Goal: Task Accomplishment & Management: Use online tool/utility

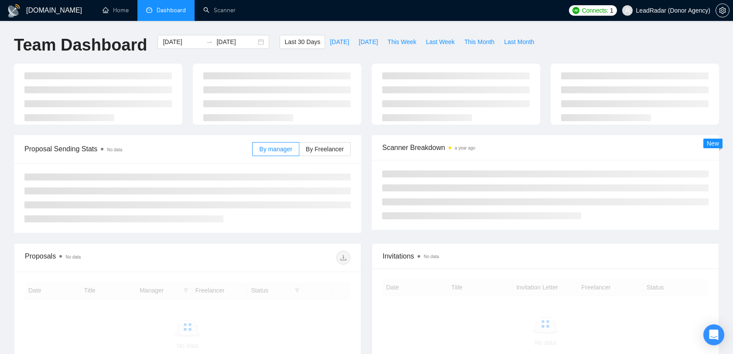
click at [686, 10] on span "LeadRadar (Donor Agency)" at bounding box center [673, 10] width 74 height 0
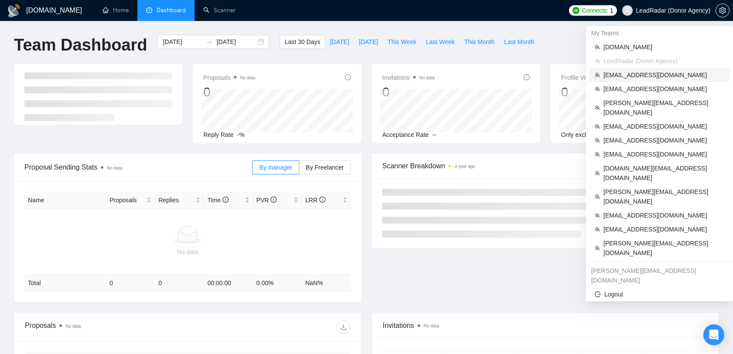
click at [649, 75] on span "[EMAIL_ADDRESS][DOMAIN_NAME]" at bounding box center [663, 75] width 121 height 10
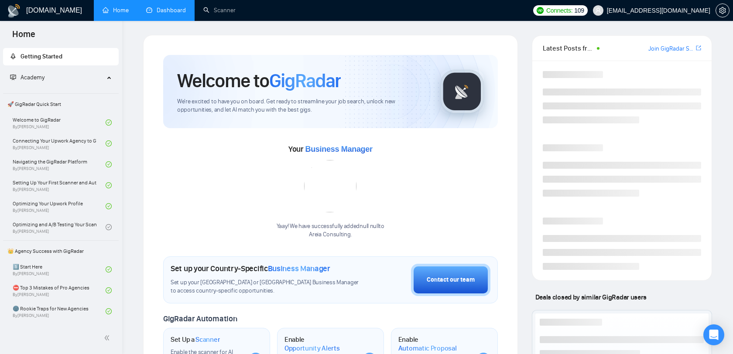
click at [174, 20] on li "Dashboard" at bounding box center [165, 10] width 57 height 21
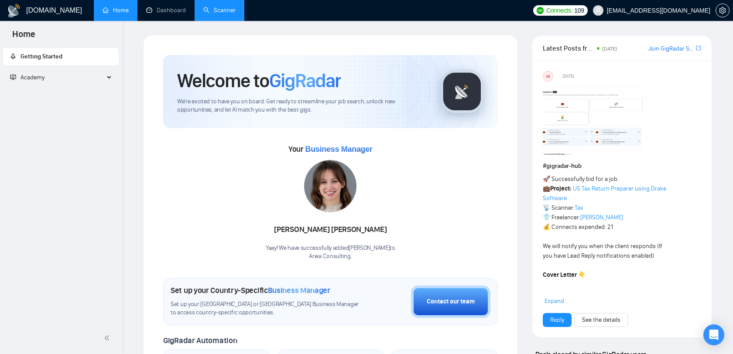
click at [217, 14] on link "Scanner" at bounding box center [219, 10] width 32 height 7
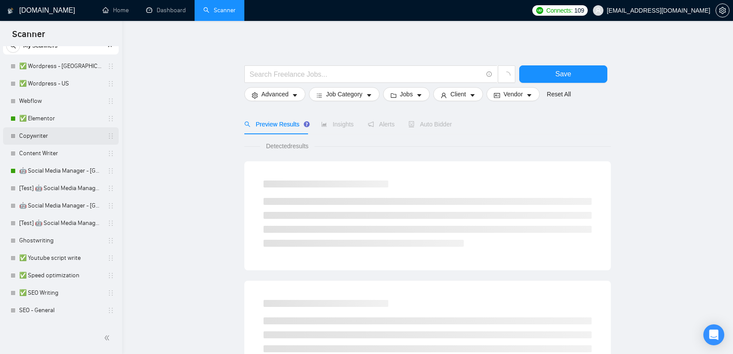
scroll to position [32, 0]
click at [55, 275] on link "✅ Speed optimization" at bounding box center [60, 274] width 83 height 17
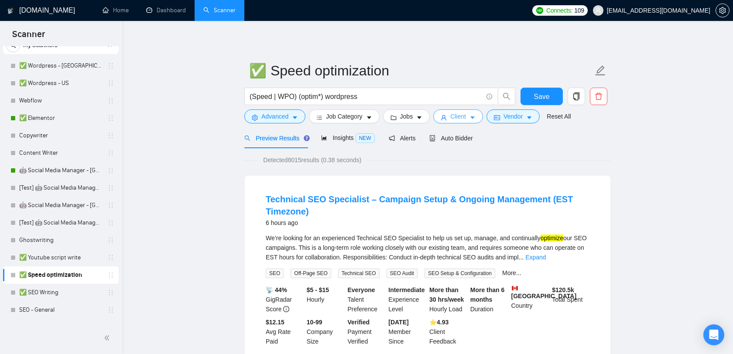
click at [459, 113] on span "Client" at bounding box center [458, 117] width 16 height 10
click at [332, 139] on span "Insights NEW" at bounding box center [347, 137] width 53 height 7
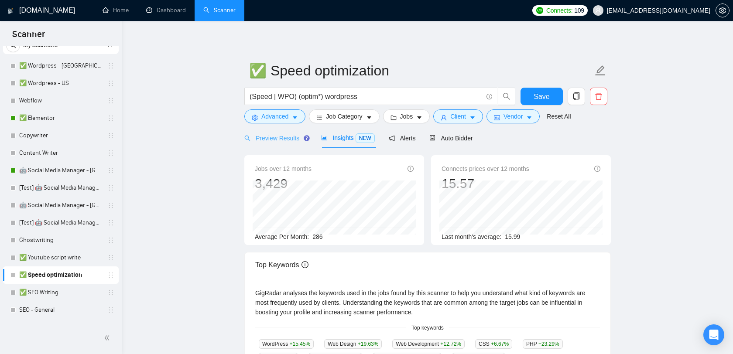
click at [287, 143] on div "Preview Results" at bounding box center [275, 138] width 63 height 20
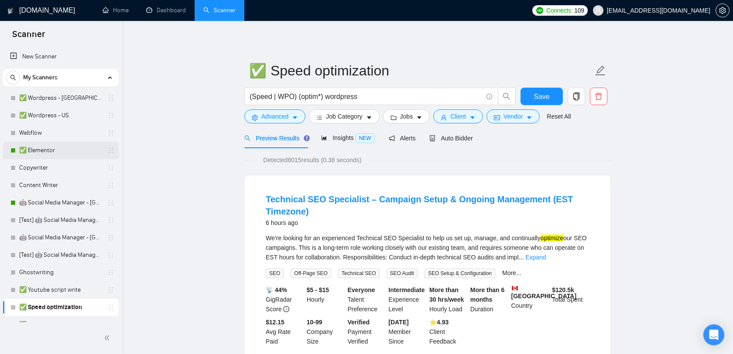
click at [62, 147] on link "✅ Elementor" at bounding box center [60, 150] width 83 height 17
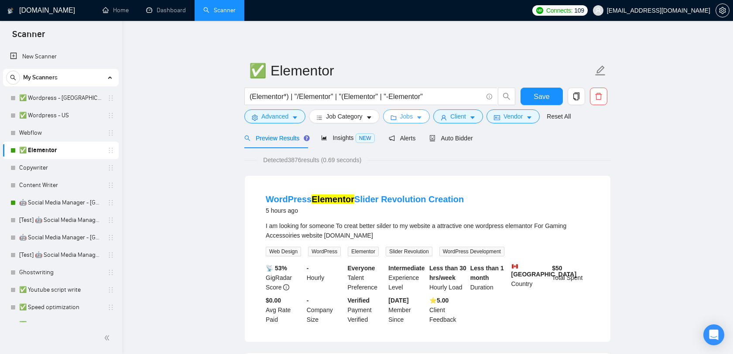
click at [396, 116] on icon "folder" at bounding box center [393, 118] width 6 height 6
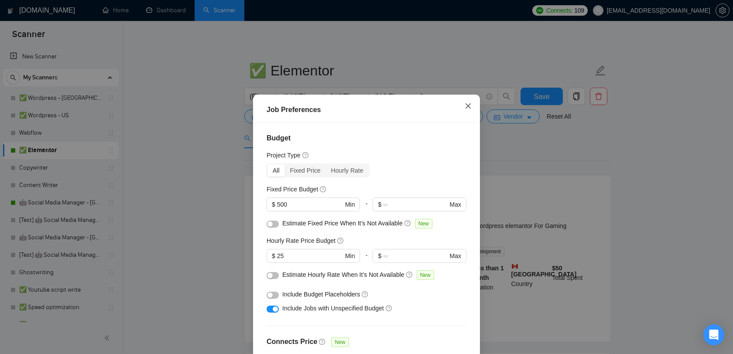
click at [472, 104] on span "Close" at bounding box center [468, 107] width 24 height 24
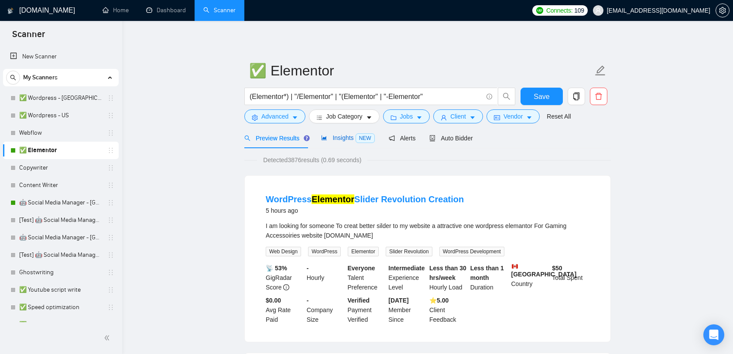
click at [342, 140] on span "Insights NEW" at bounding box center [347, 137] width 53 height 7
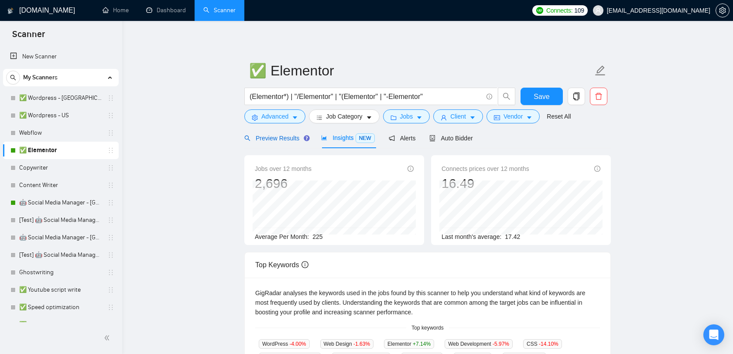
click at [274, 141] on span "Preview Results" at bounding box center [275, 138] width 63 height 7
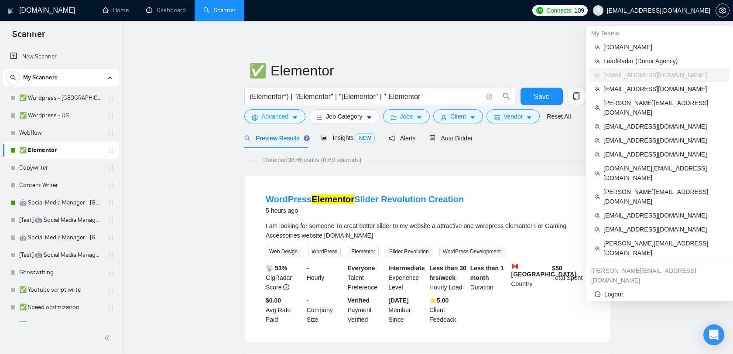
click at [682, 10] on span "[EMAIL_ADDRESS][DOMAIN_NAME]" at bounding box center [658, 10] width 103 height 0
click at [656, 100] on span "[PERSON_NAME][EMAIL_ADDRESS][DOMAIN_NAME]" at bounding box center [663, 107] width 121 height 19
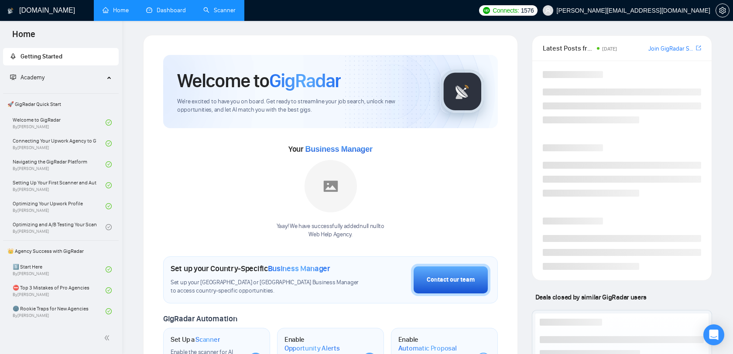
click at [173, 8] on link "Dashboard" at bounding box center [166, 10] width 40 height 7
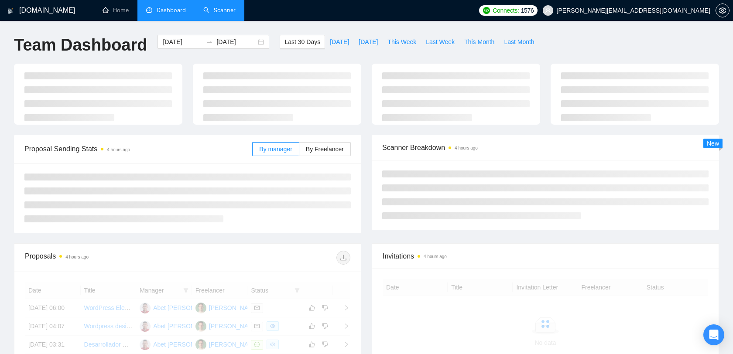
click at [216, 14] on link "Scanner" at bounding box center [219, 10] width 32 height 7
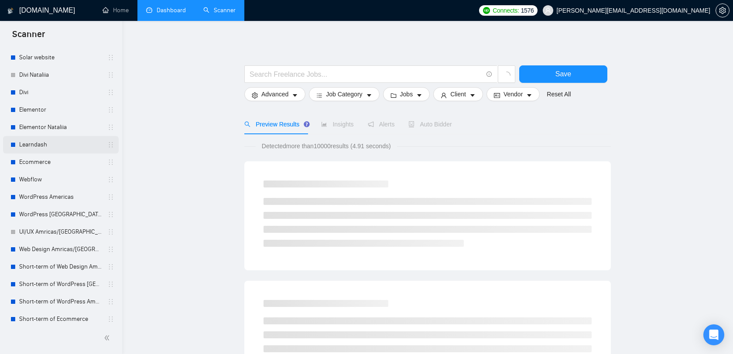
scroll to position [81, 0]
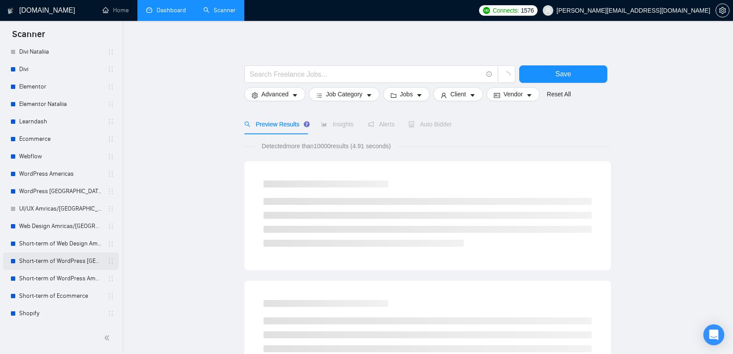
click at [59, 258] on link "Short-term of WordPress [GEOGRAPHIC_DATA]" at bounding box center [60, 261] width 83 height 17
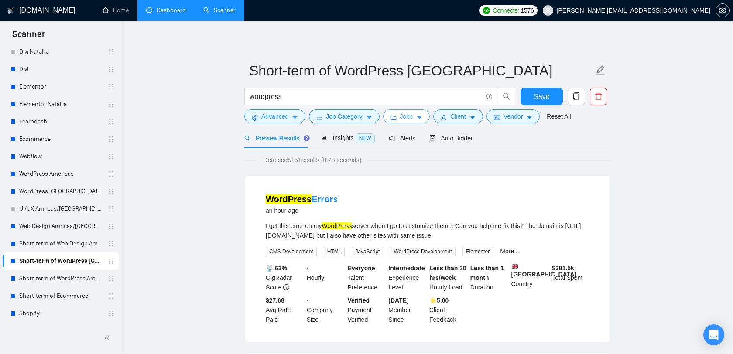
click at [400, 117] on button "Jobs" at bounding box center [406, 116] width 47 height 14
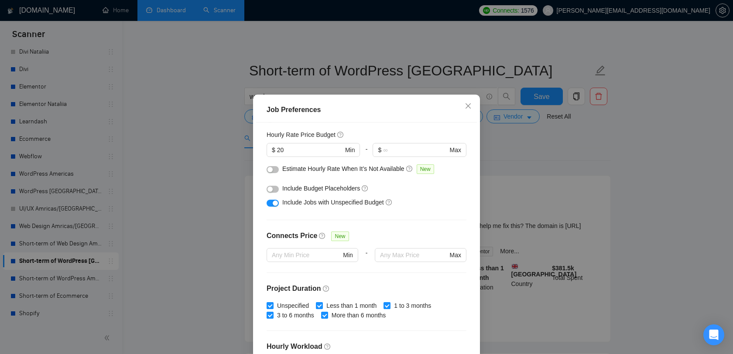
scroll to position [103, 0]
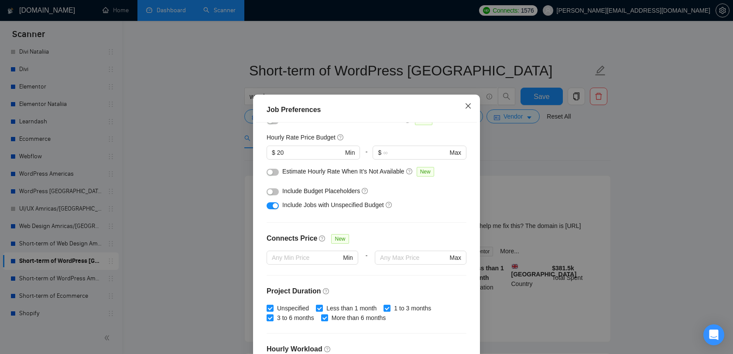
click at [468, 106] on icon "close" at bounding box center [467, 105] width 5 height 5
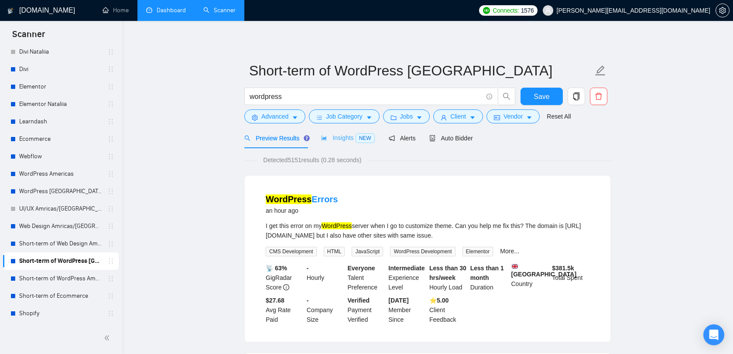
click at [354, 145] on div "Insights NEW" at bounding box center [347, 138] width 53 height 20
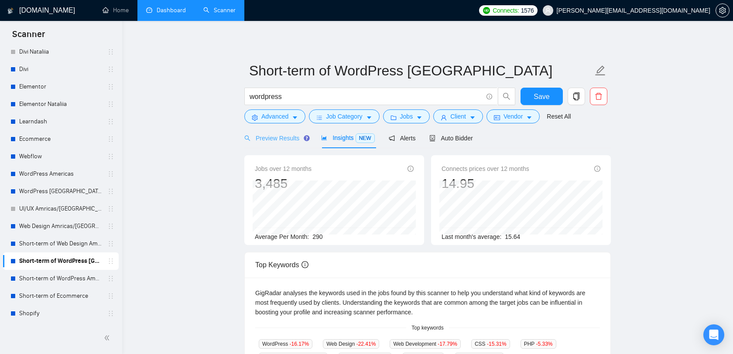
click at [297, 146] on div "Preview Results" at bounding box center [275, 138] width 63 height 20
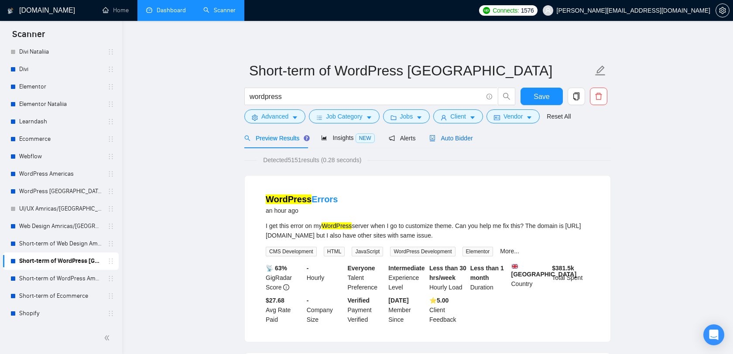
click at [449, 143] on div "Auto Bidder" at bounding box center [450, 138] width 43 height 10
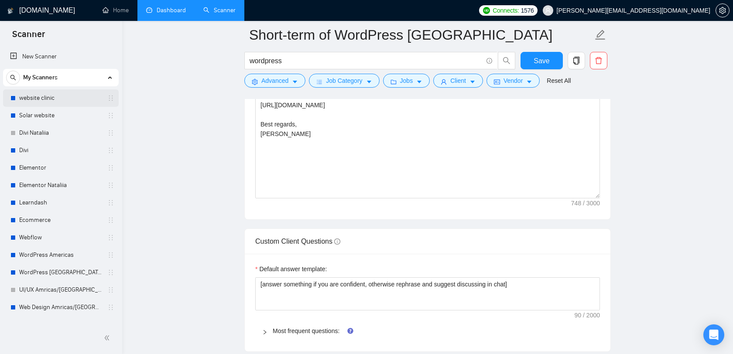
click at [53, 100] on link "website clinic" at bounding box center [60, 97] width 83 height 17
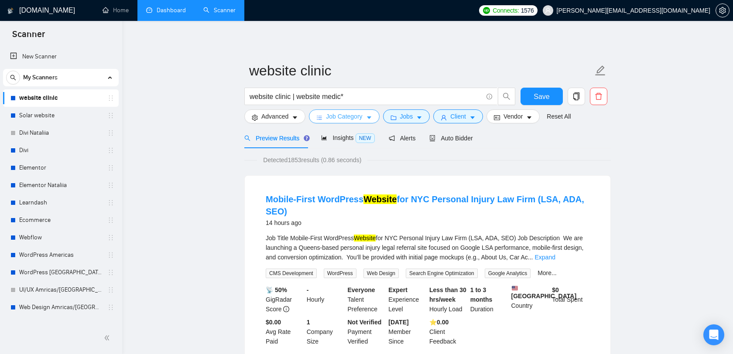
click at [362, 120] on span "Job Category" at bounding box center [344, 117] width 36 height 10
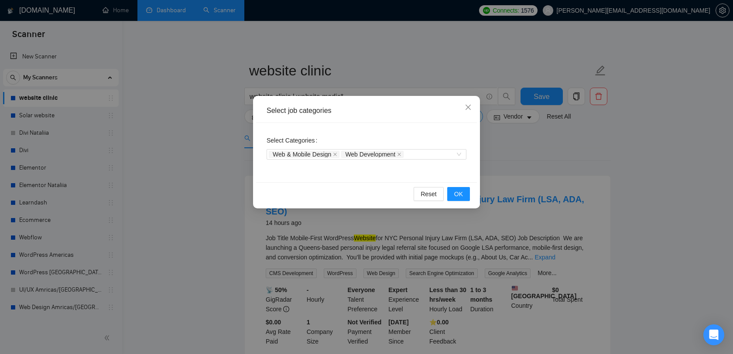
click at [396, 60] on div "Select job categories Select Categories Web & Mobile Design Web Development Res…" at bounding box center [366, 177] width 733 height 354
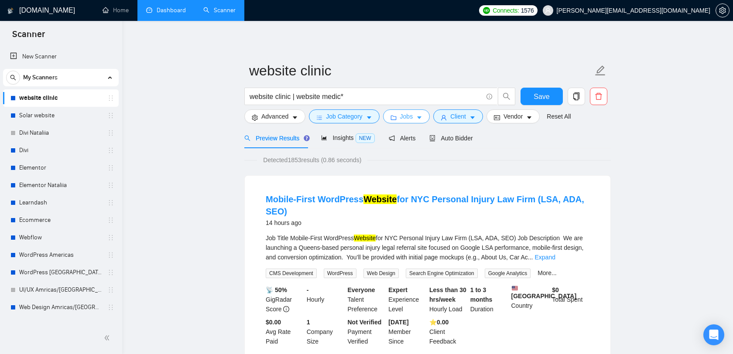
click at [410, 116] on span "Jobs" at bounding box center [406, 117] width 13 height 10
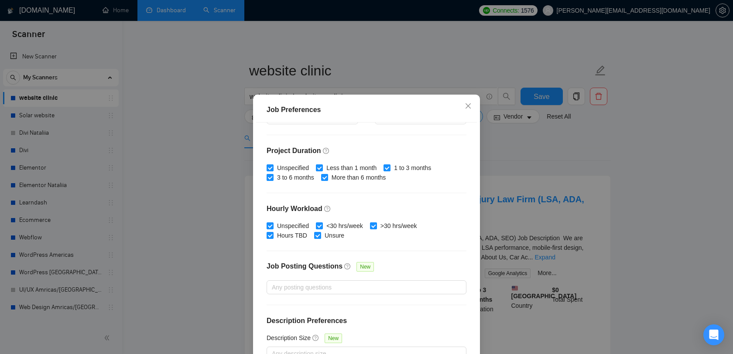
scroll to position [14, 0]
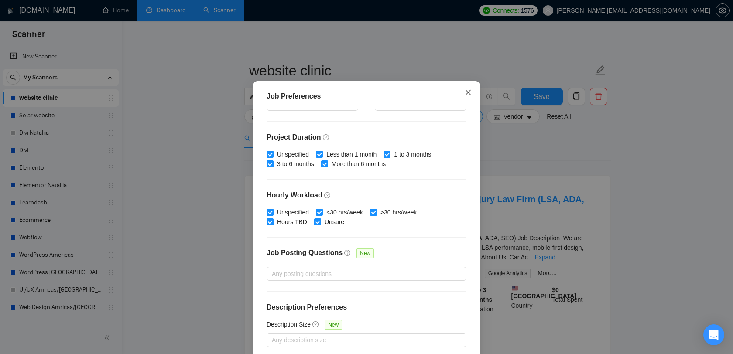
click at [471, 89] on icon "close" at bounding box center [467, 92] width 7 height 7
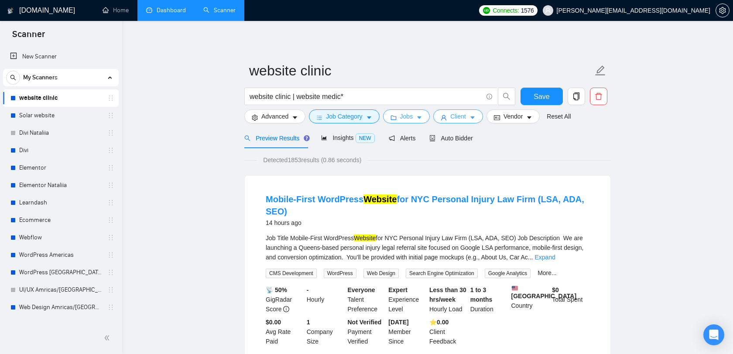
scroll to position [0, 0]
click at [458, 120] on span "Client" at bounding box center [458, 117] width 16 height 10
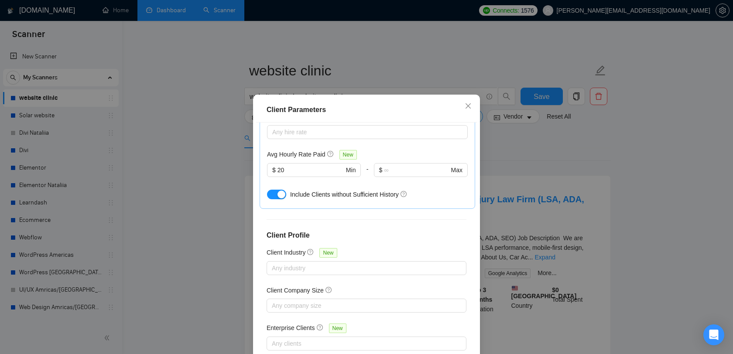
scroll to position [55, 0]
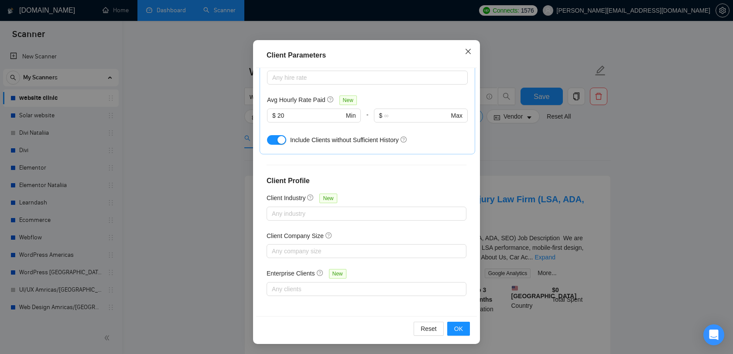
click at [468, 49] on icon "close" at bounding box center [467, 51] width 7 height 7
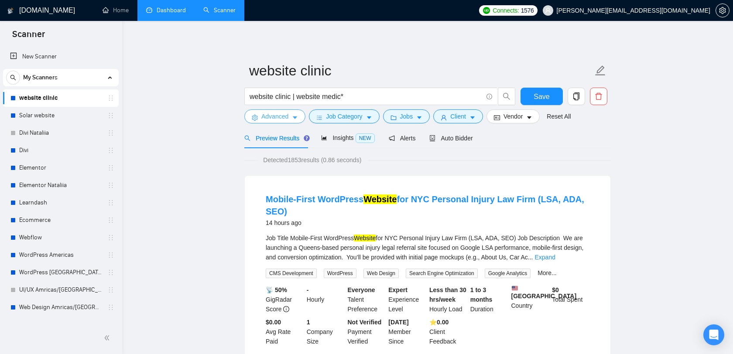
click at [291, 114] on button "Advanced" at bounding box center [274, 116] width 61 height 14
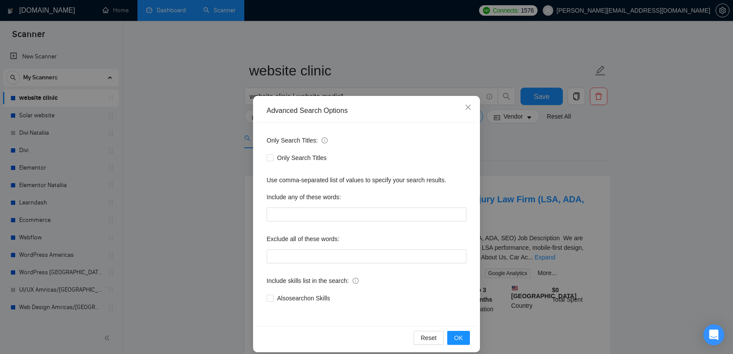
scroll to position [9, 0]
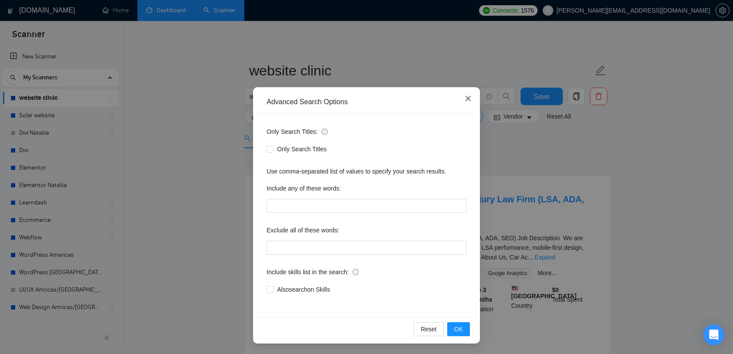
click at [471, 97] on icon "close" at bounding box center [467, 98] width 7 height 7
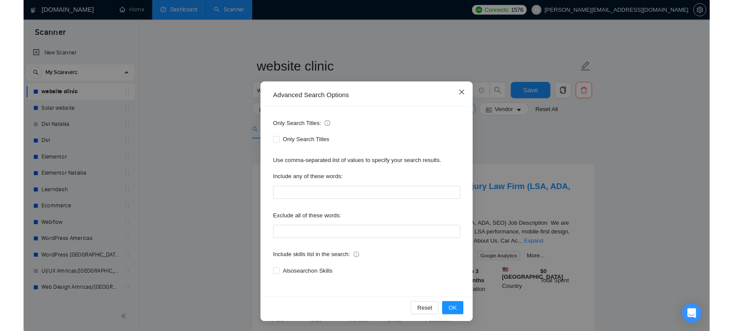
scroll to position [0, 0]
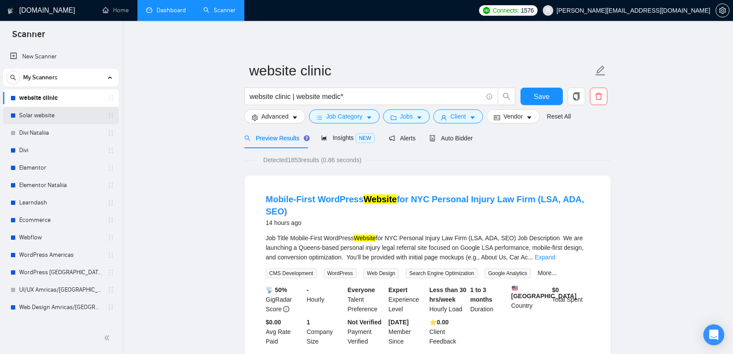
click at [75, 123] on link "Solar website" at bounding box center [60, 115] width 83 height 17
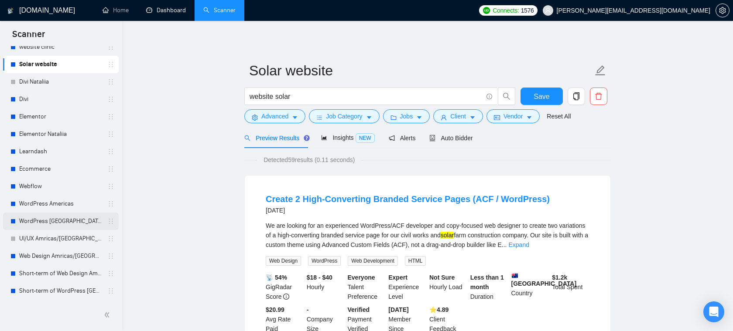
scroll to position [53, 0]
click at [55, 221] on link "WordPress Europe" at bounding box center [60, 219] width 83 height 17
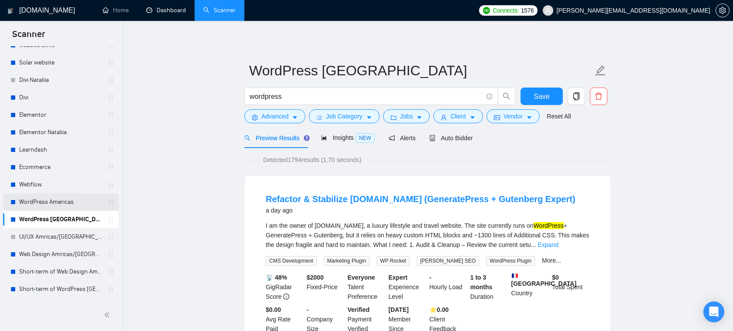
click at [50, 199] on link "WordPress Americas" at bounding box center [60, 202] width 83 height 17
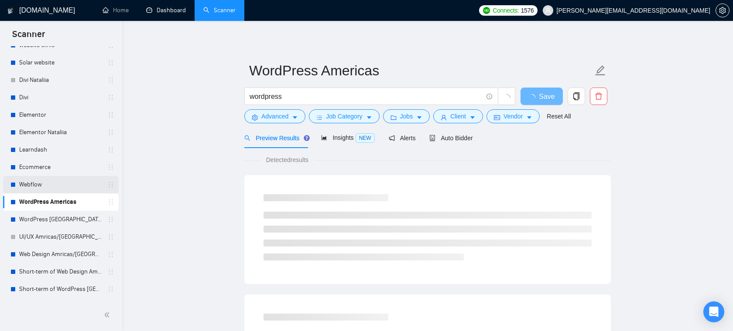
click at [34, 186] on link "Webflow" at bounding box center [60, 184] width 83 height 17
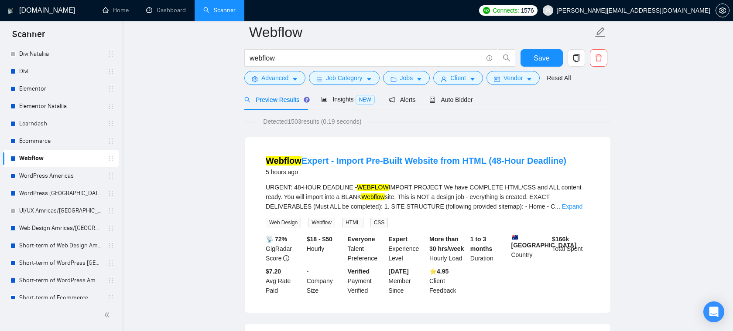
scroll to position [35, 0]
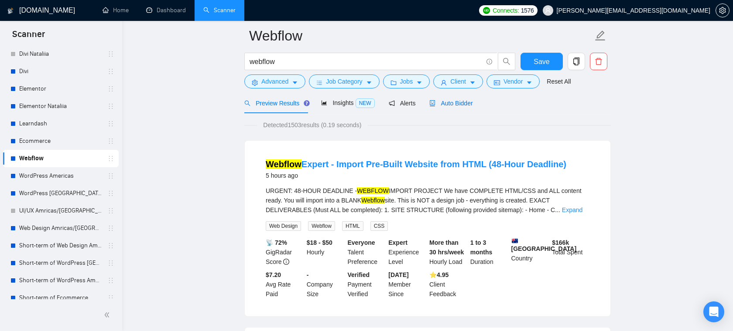
click at [450, 107] on div "Auto Bidder" at bounding box center [450, 104] width 43 height 10
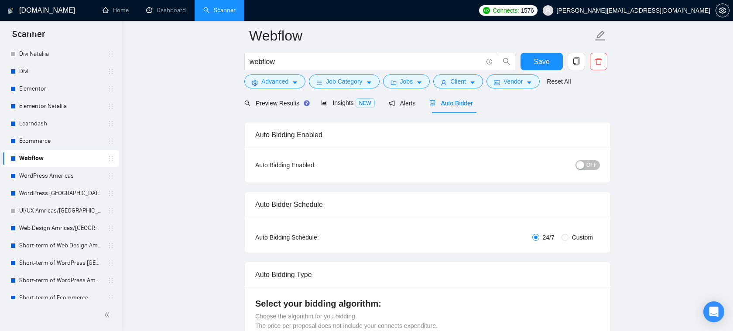
radio input "false"
radio input "true"
checkbox input "true"
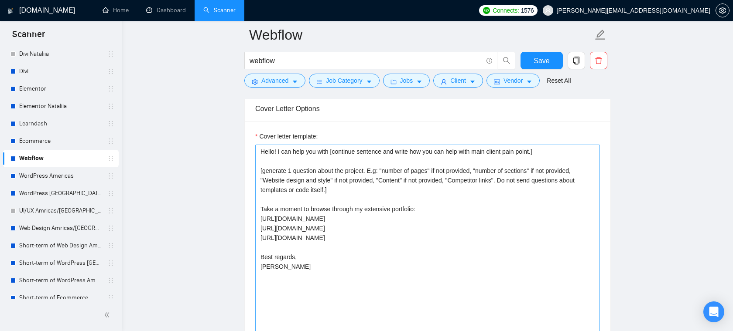
scroll to position [1093, 0]
click at [61, 145] on link "Ecommerce" at bounding box center [60, 141] width 83 height 17
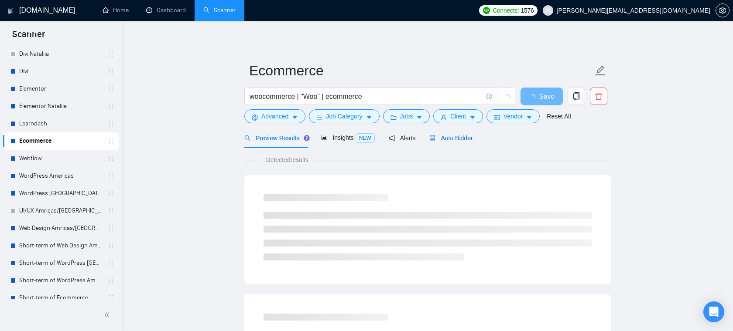
click at [444, 140] on span "Auto Bidder" at bounding box center [450, 138] width 43 height 7
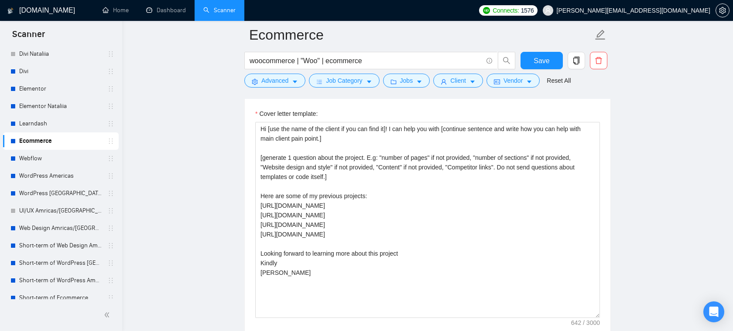
scroll to position [1116, 0]
click at [61, 178] on link "WordPress Americas" at bounding box center [60, 175] width 83 height 17
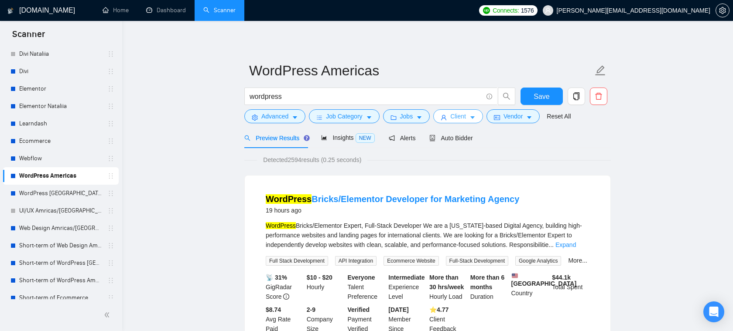
click at [472, 120] on button "Client" at bounding box center [458, 116] width 50 height 14
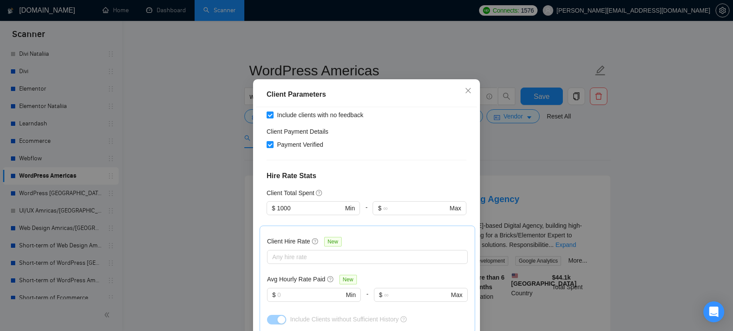
scroll to position [155, 0]
click at [304, 262] on div at bounding box center [363, 257] width 188 height 10
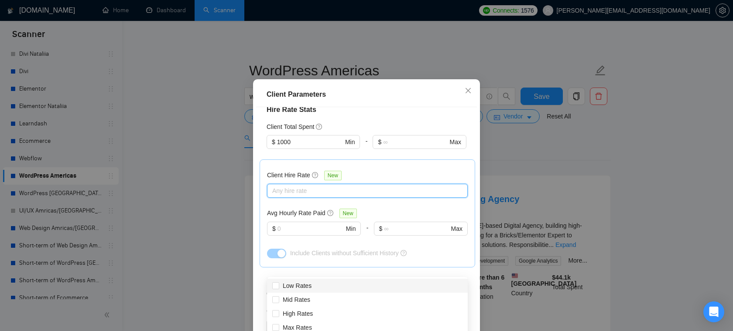
scroll to position [222, 0]
click at [375, 173] on div "Client Hire Rate New Any hire rate Avg Hourly Rate Paid New $ Min - $ Max Inclu…" at bounding box center [367, 212] width 215 height 108
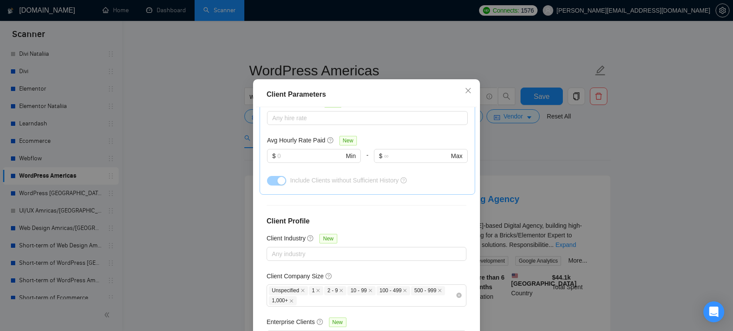
scroll to position [320, 0]
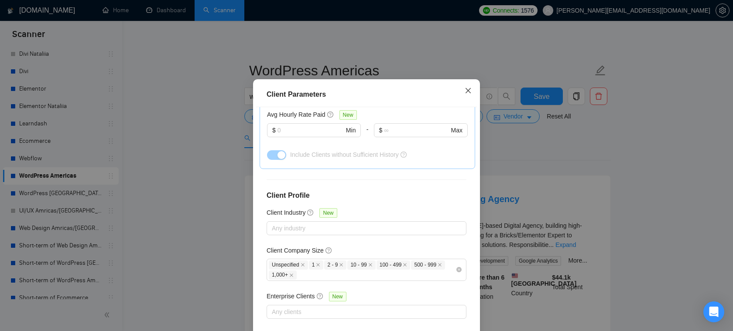
click at [468, 103] on span "Close" at bounding box center [468, 91] width 24 height 24
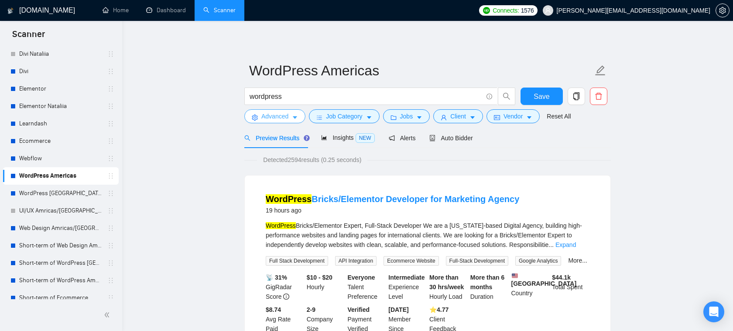
click at [274, 121] on span "Advanced" at bounding box center [274, 117] width 27 height 10
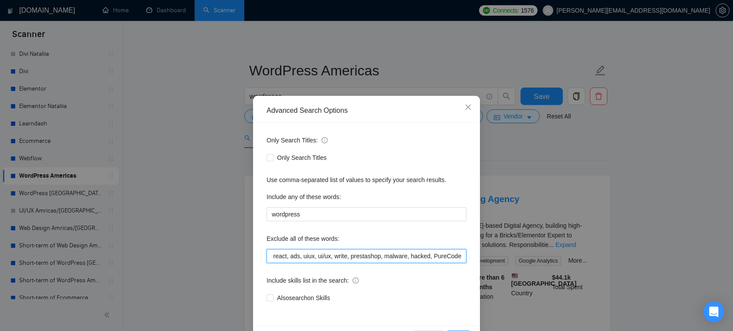
scroll to position [0, 222]
drag, startPoint x: 275, startPoint y: 256, endPoint x: 462, endPoint y: 260, distance: 187.2
click at [462, 260] on input "an individual, no agency, ai, chatgpt, angular, next, shopify, consultant, bitr…" at bounding box center [366, 256] width 200 height 14
click at [328, 253] on input "an individual, no agency, ai, chatgpt, angular, next, shopify, consultant, bitr…" at bounding box center [366, 256] width 200 height 14
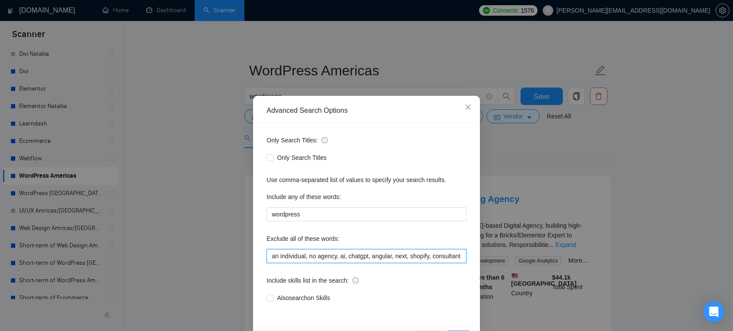
drag, startPoint x: 328, startPoint y: 258, endPoint x: 238, endPoint y: 257, distance: 89.8
click at [238, 257] on div "Advanced Search Options Only Search Titles: Only Search Titles Use comma-separa…" at bounding box center [366, 165] width 733 height 331
click at [470, 109] on icon "close" at bounding box center [467, 107] width 7 height 7
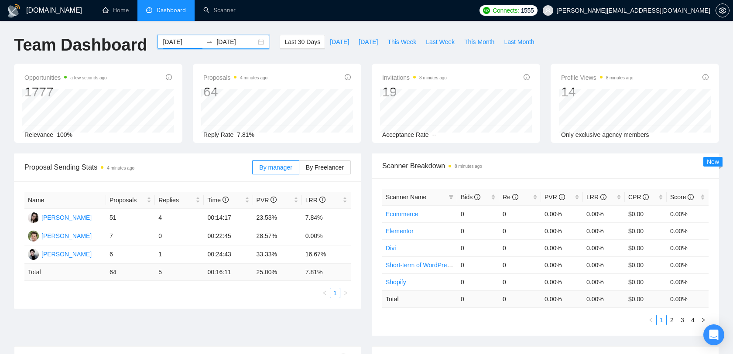
click at [179, 38] on input "[DATE]" at bounding box center [183, 42] width 40 height 10
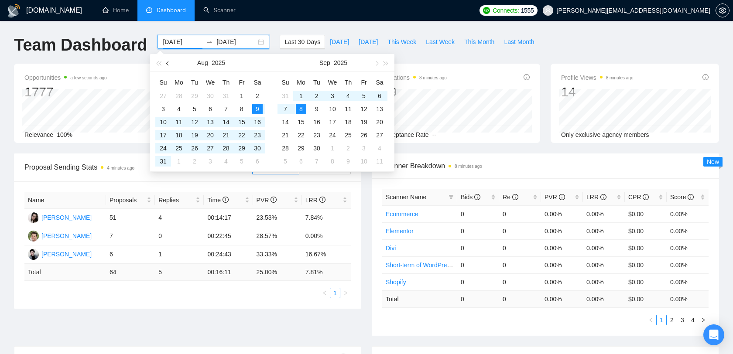
click at [168, 60] on button "button" at bounding box center [168, 62] width 10 height 17
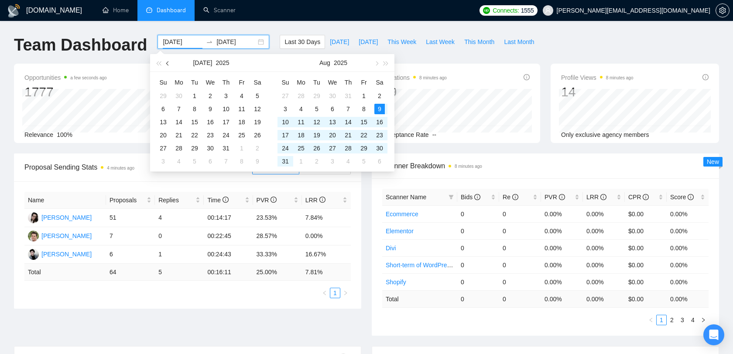
click at [168, 60] on button "button" at bounding box center [168, 62] width 10 height 17
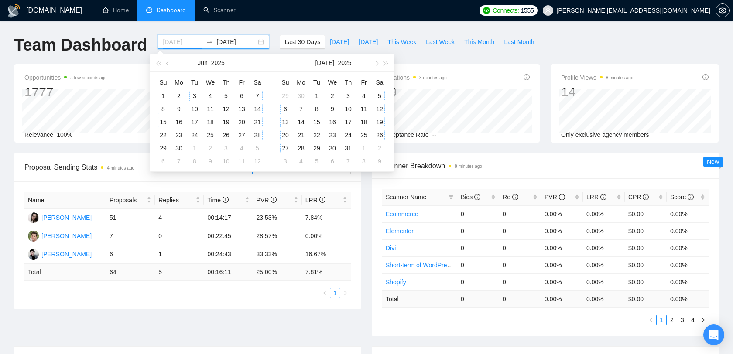
type input "[DATE]"
click at [192, 94] on div "3" at bounding box center [194, 96] width 10 height 10
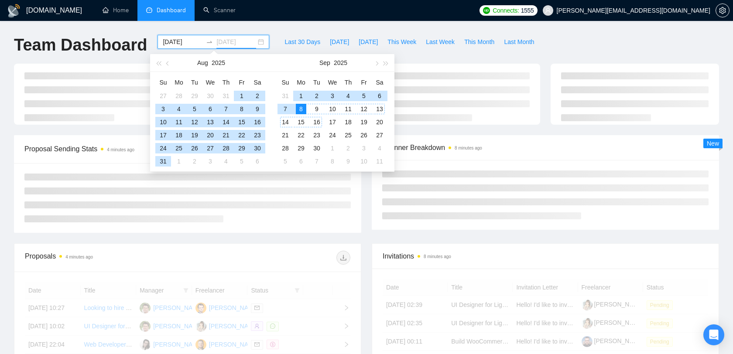
type input "[DATE]"
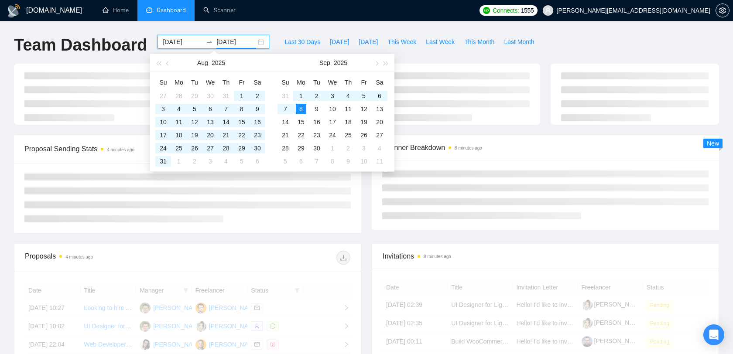
click at [496, 137] on div "Scanner Breakdown 8 minutes ago" at bounding box center [545, 147] width 326 height 25
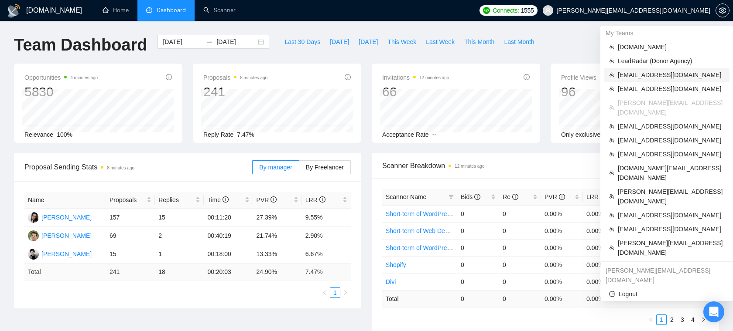
scroll to position [25, 0]
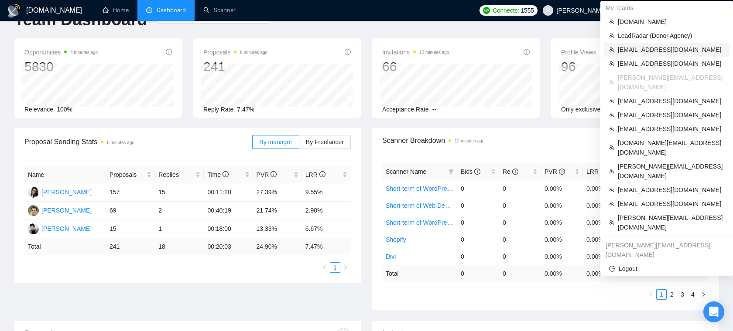
click at [655, 46] on span "[EMAIL_ADDRESS][DOMAIN_NAME]" at bounding box center [671, 50] width 106 height 10
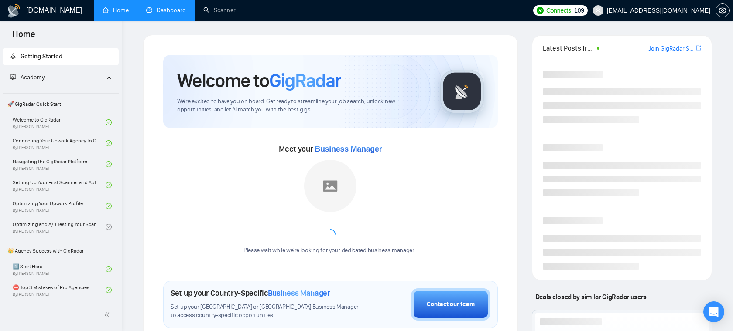
click at [172, 7] on link "Dashboard" at bounding box center [166, 10] width 40 height 7
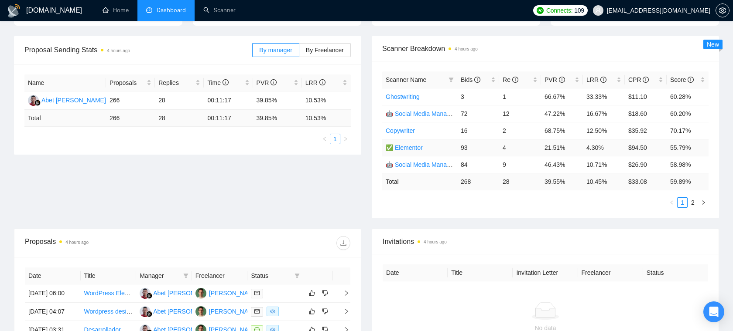
scroll to position [130, 0]
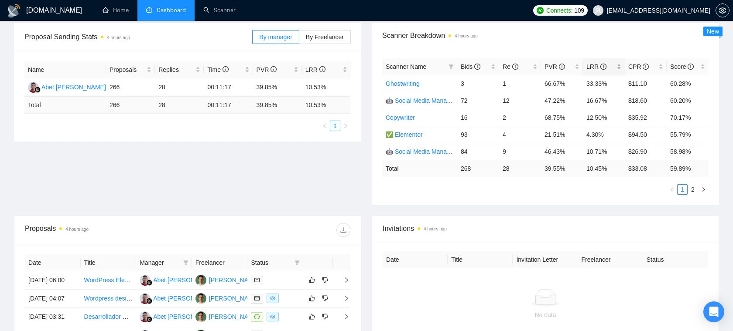
click at [620, 65] on div "LRR" at bounding box center [603, 67] width 35 height 10
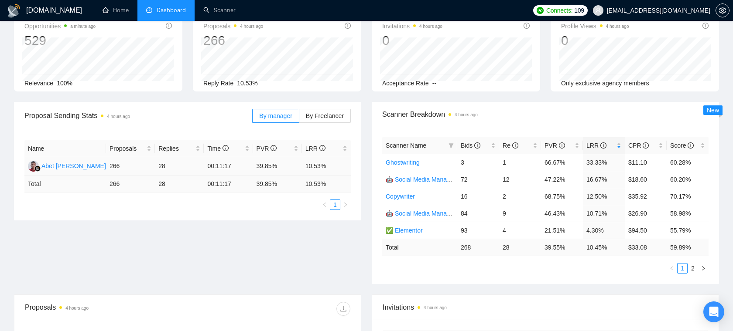
scroll to position [69, 0]
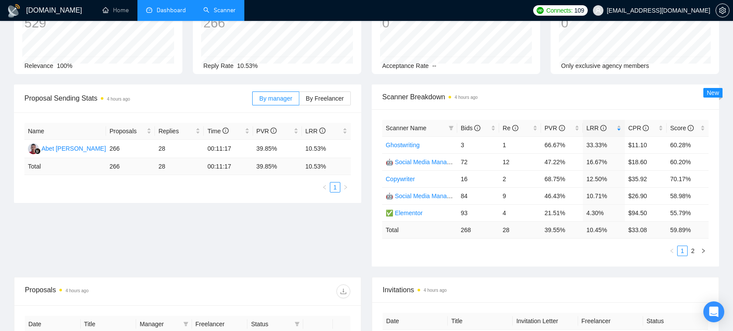
click at [224, 9] on link "Scanner" at bounding box center [219, 10] width 32 height 7
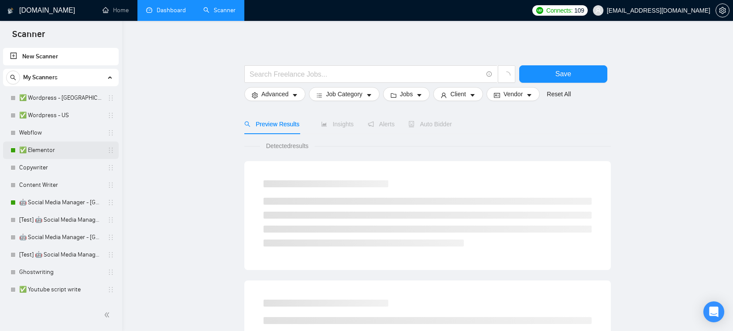
click at [61, 148] on link "✅ Elementor" at bounding box center [60, 150] width 83 height 17
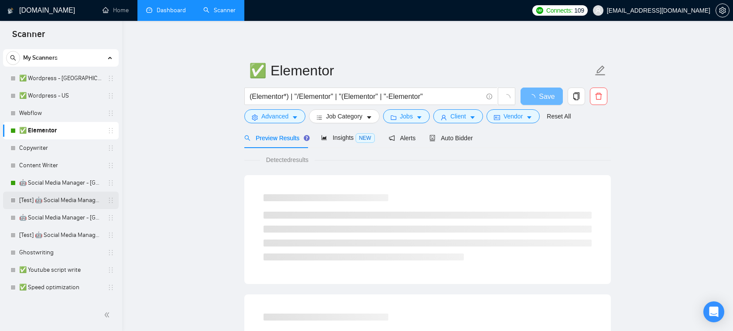
scroll to position [24, 0]
